Goal: Task Accomplishment & Management: Manage account settings

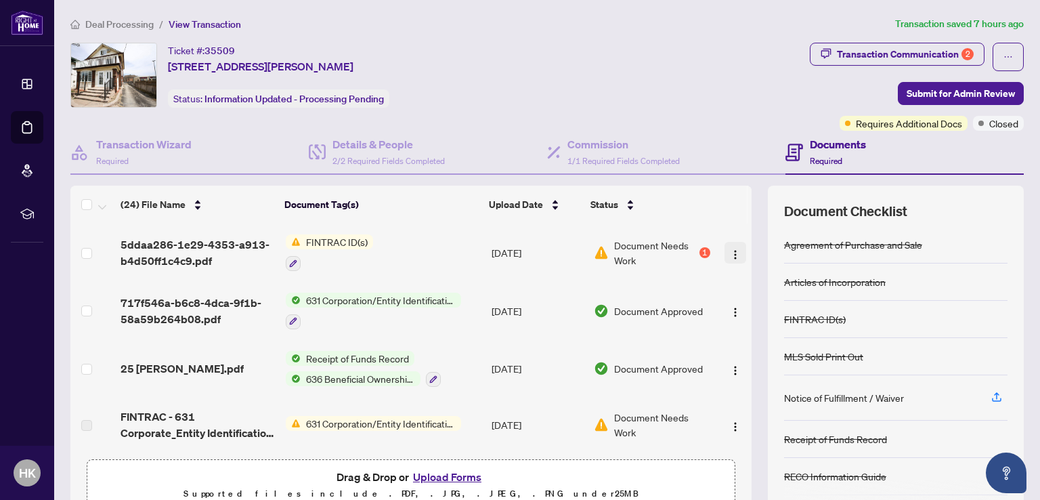
click at [730, 250] on img "button" at bounding box center [735, 254] width 11 height 11
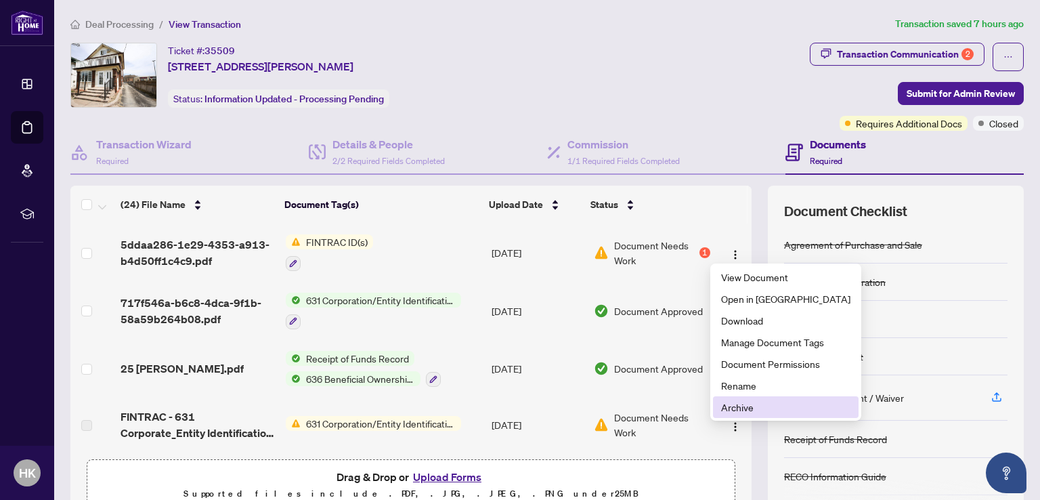
click at [737, 407] on span "Archive" at bounding box center [785, 406] width 129 height 15
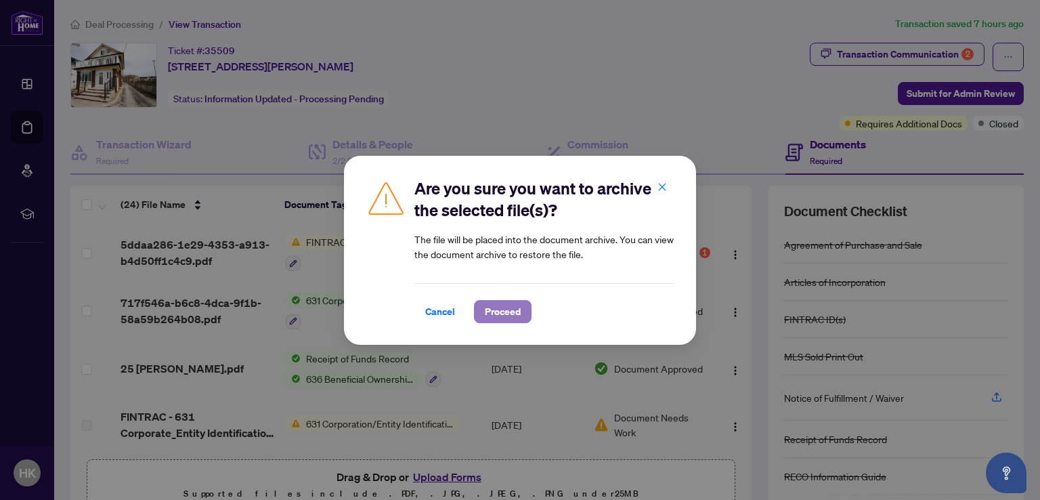
click at [498, 304] on span "Proceed" at bounding box center [503, 312] width 36 height 22
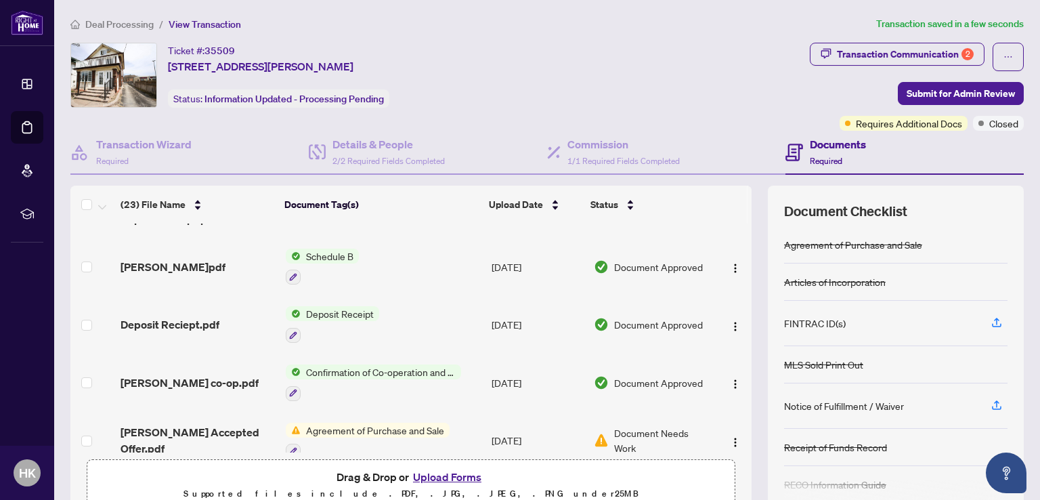
scroll to position [1075, 0]
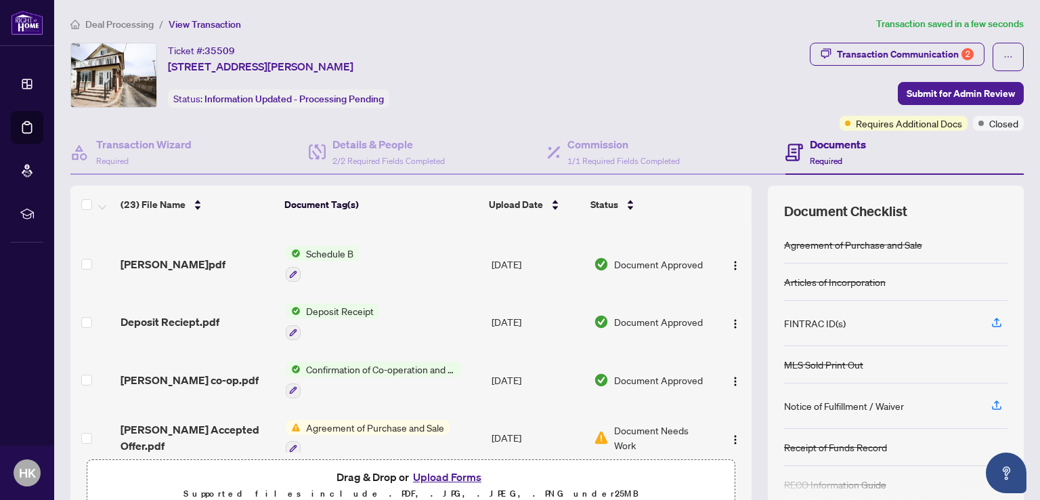
click at [441, 475] on button "Upload Forms" at bounding box center [447, 477] width 76 height 18
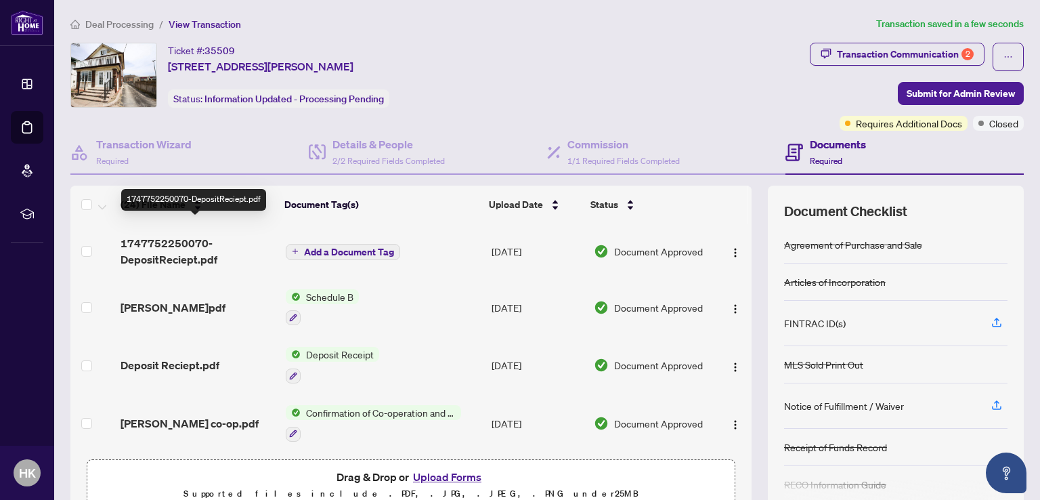
click at [167, 235] on span "1747752250070-DepositReciept.pdf" at bounding box center [198, 251] width 154 height 32
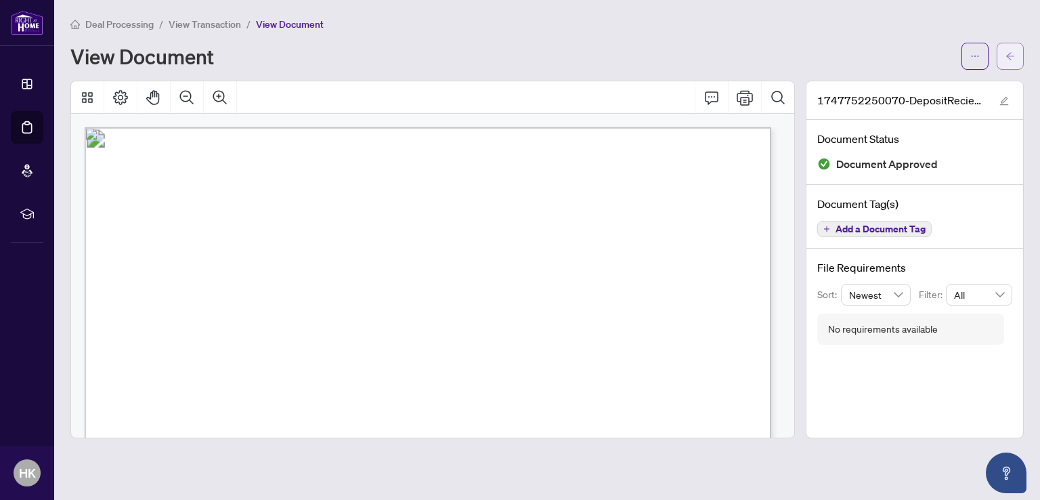
click at [1009, 58] on icon "arrow-left" at bounding box center [1010, 55] width 8 height 7
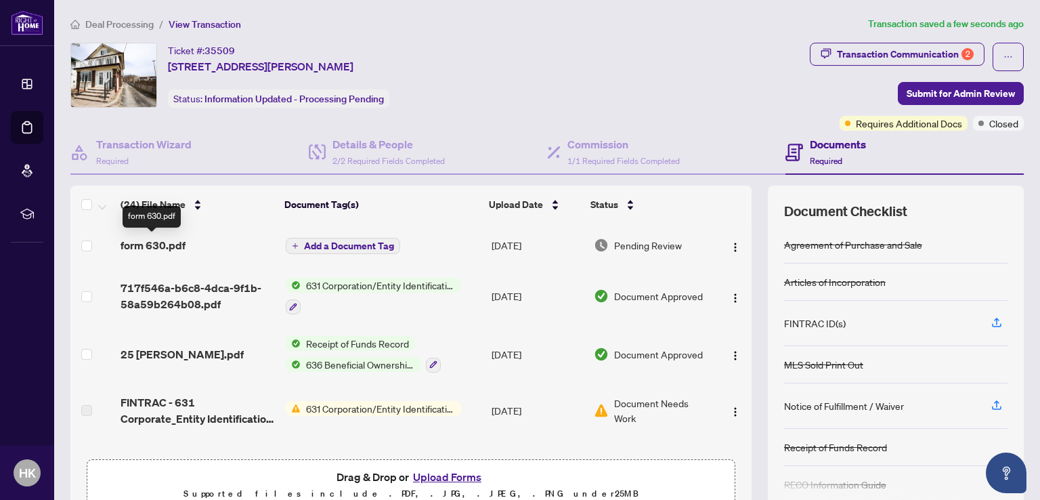
click at [154, 244] on span "form 630.pdf" at bounding box center [153, 245] width 65 height 16
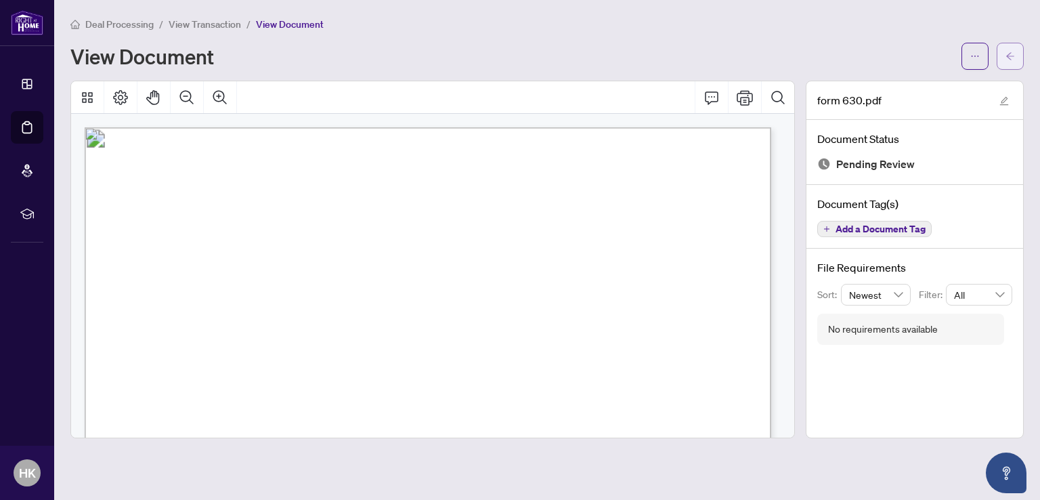
click at [1004, 53] on button "button" at bounding box center [1010, 56] width 27 height 27
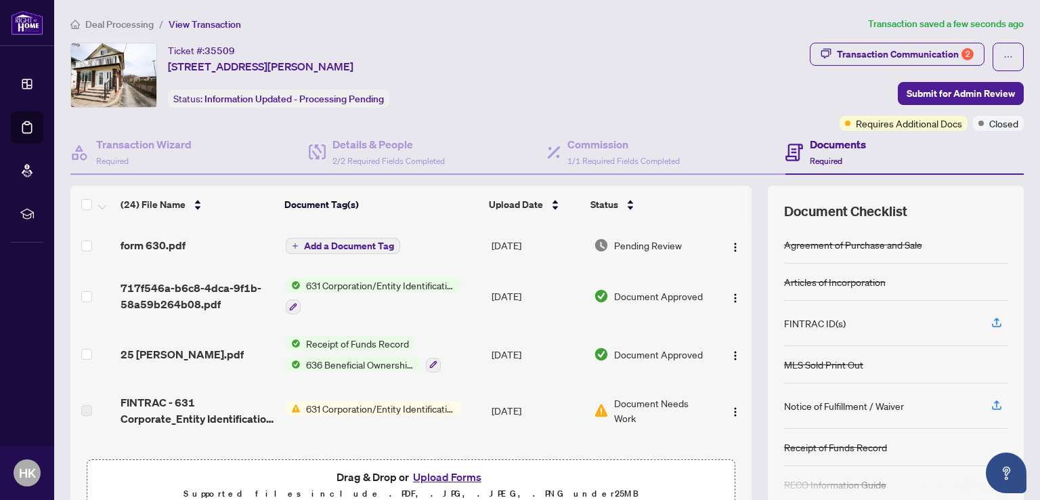
click at [348, 242] on span "Add a Document Tag" at bounding box center [349, 245] width 90 height 9
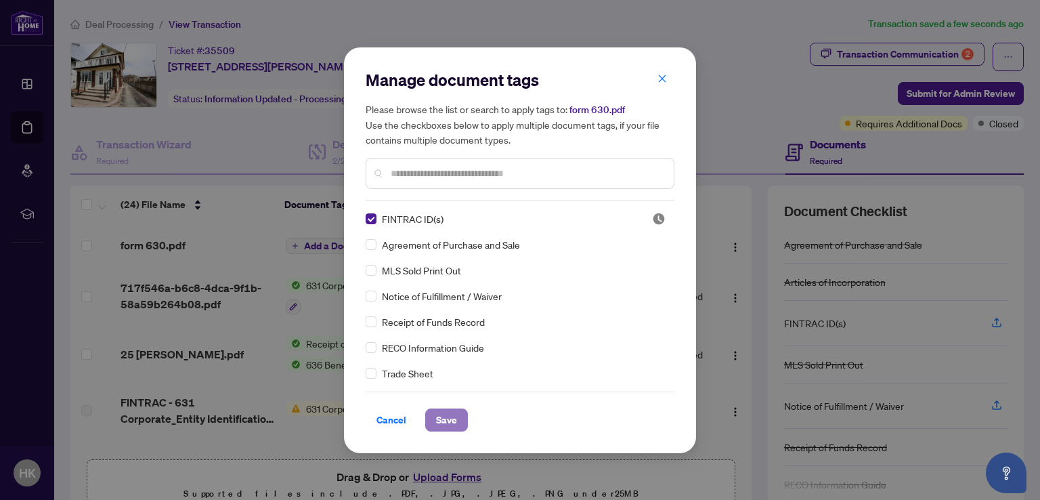
click at [456, 420] on button "Save" at bounding box center [446, 419] width 43 height 23
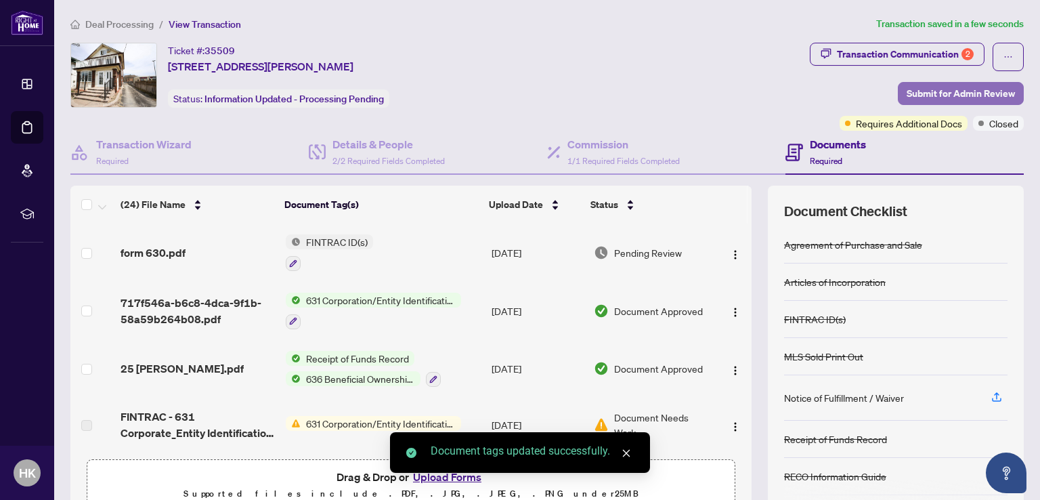
click at [934, 91] on span "Submit for Admin Review" at bounding box center [960, 94] width 108 height 22
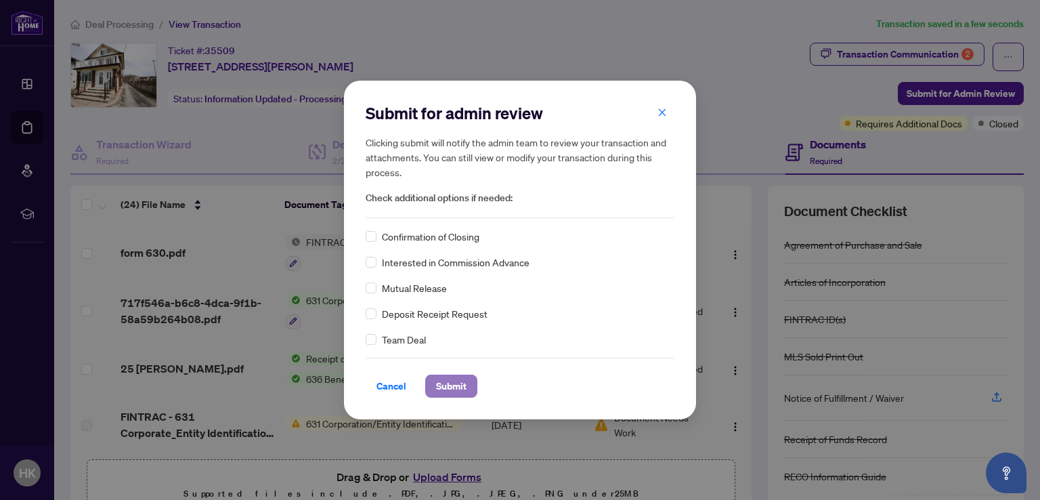
click at [452, 382] on span "Submit" at bounding box center [451, 386] width 30 height 22
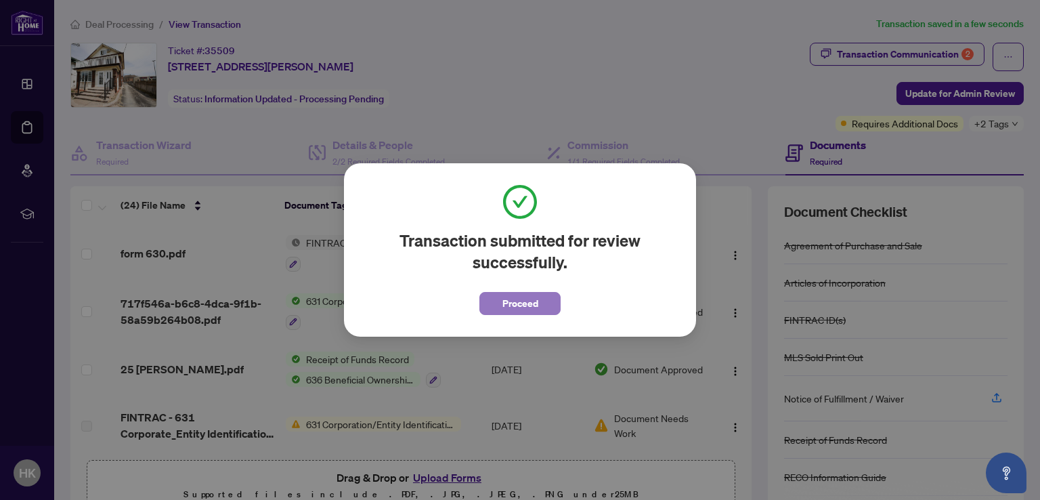
click at [523, 308] on span "Proceed" at bounding box center [520, 303] width 36 height 22
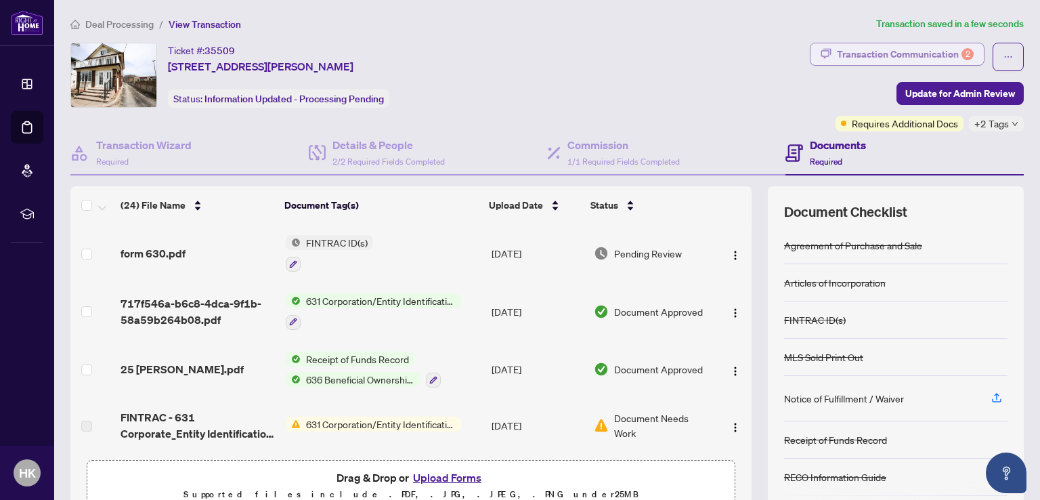
click at [849, 55] on div "Transaction Communication 2" at bounding box center [905, 54] width 137 height 22
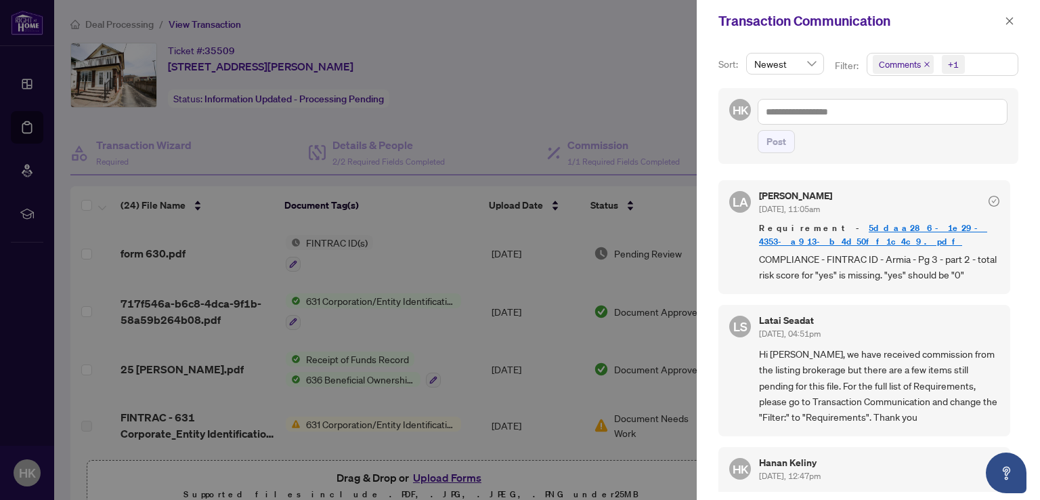
click at [912, 64] on span "Comments" at bounding box center [900, 65] width 42 height 14
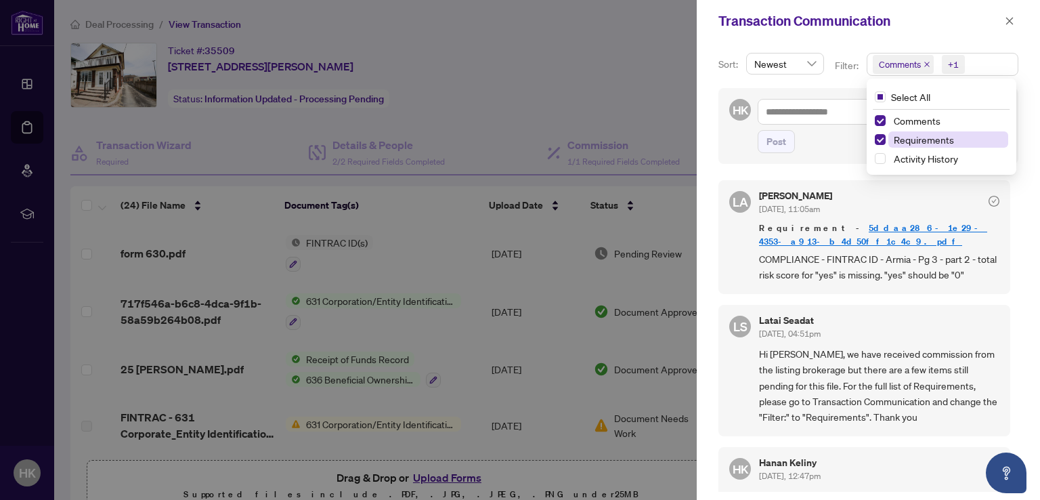
click at [915, 137] on span "Requirements" at bounding box center [924, 139] width 60 height 12
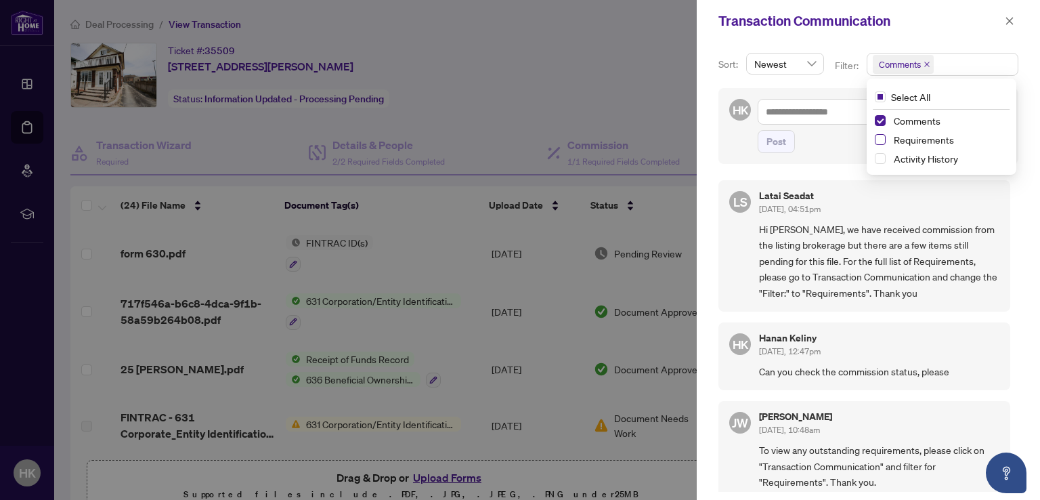
click at [883, 141] on span "Select Requirements" at bounding box center [880, 139] width 11 height 11
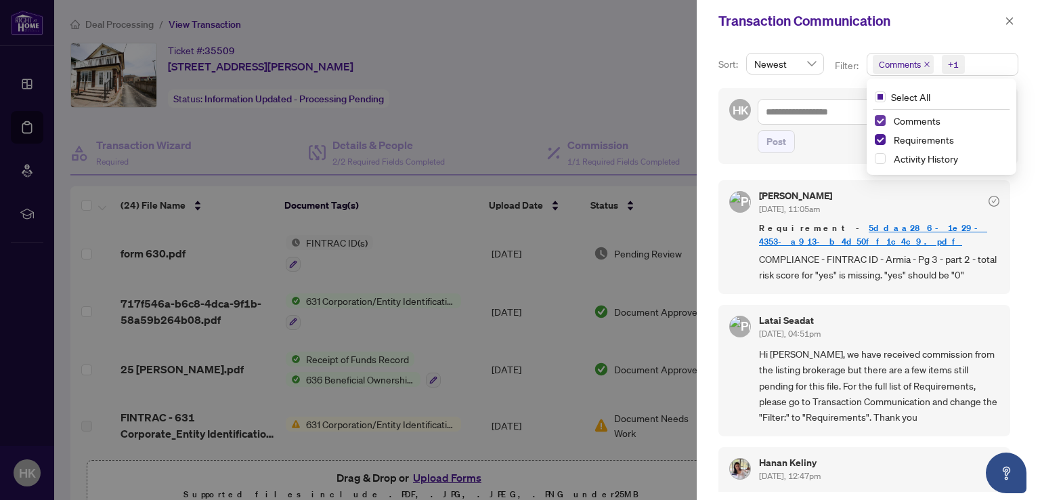
click at [881, 119] on span "Select Comments" at bounding box center [880, 120] width 11 height 11
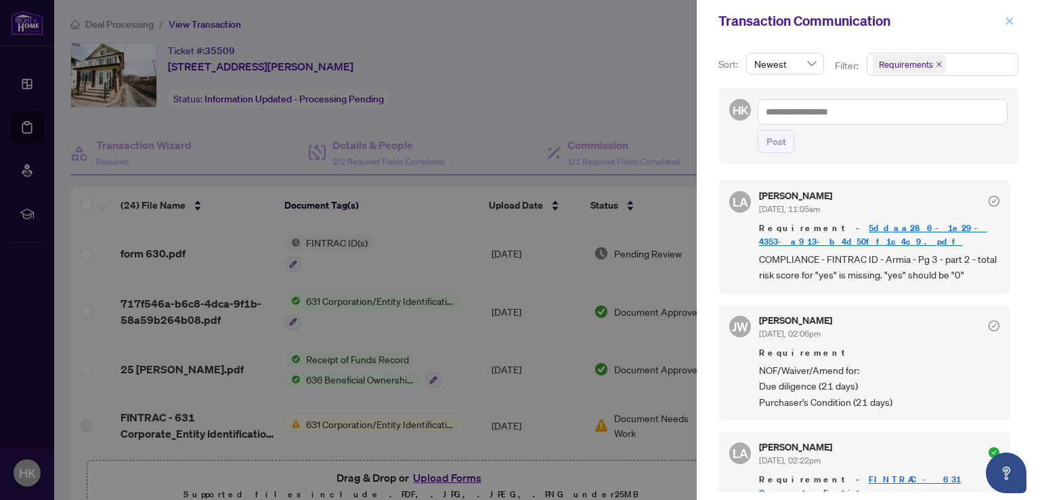
click at [1007, 21] on icon "close" at bounding box center [1009, 20] width 9 height 9
